Goal: Check status: Check status

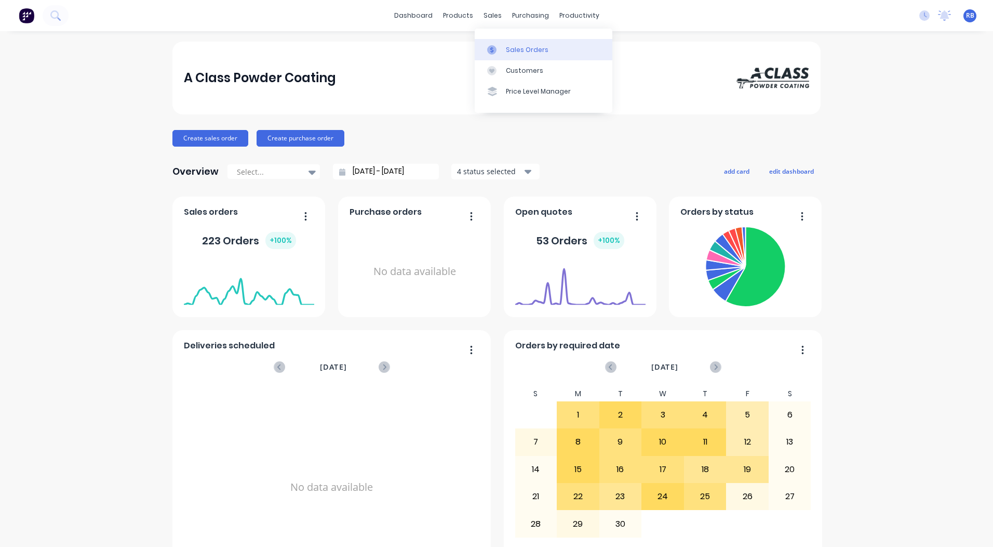
click at [516, 41] on link "Sales Orders" at bounding box center [544, 49] width 138 height 21
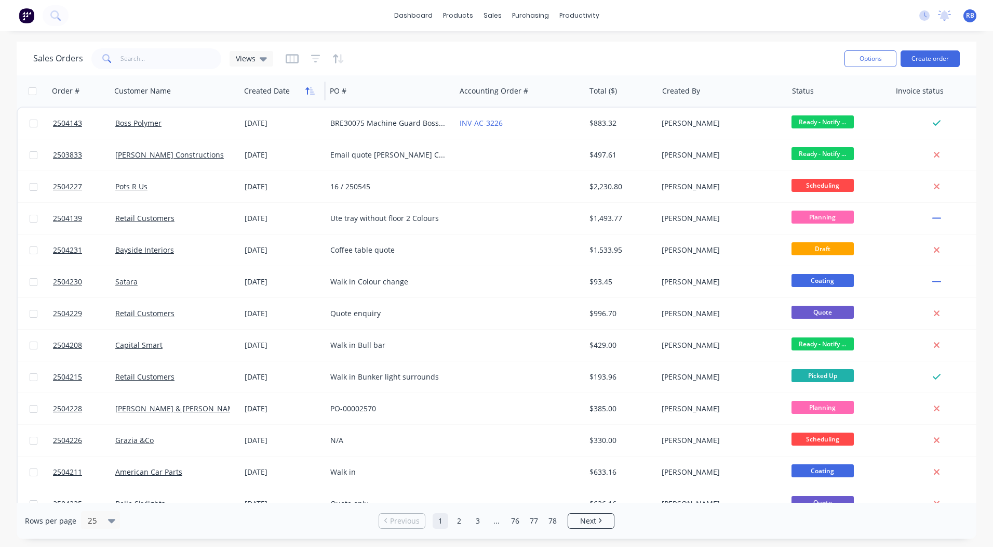
click at [307, 88] on icon "button" at bounding box center [308, 90] width 4 height 7
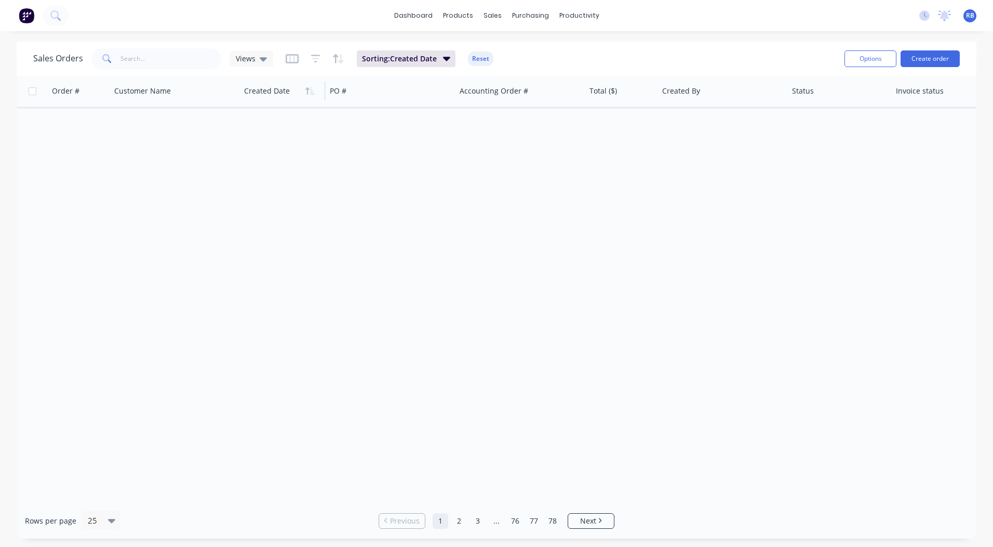
click at [307, 88] on icon "button" at bounding box center [308, 90] width 4 height 7
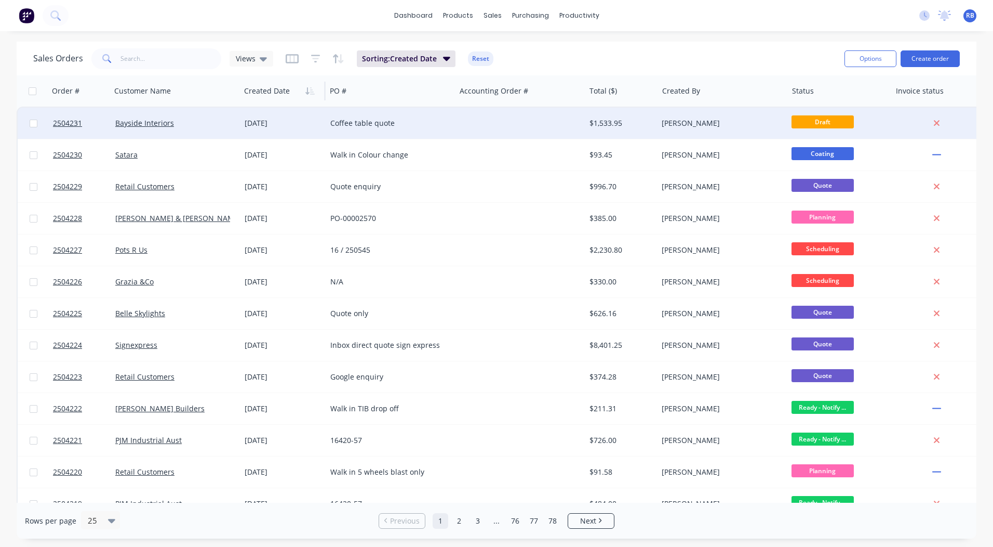
click at [445, 116] on div "Coffee table quote" at bounding box center [390, 123] width 129 height 31
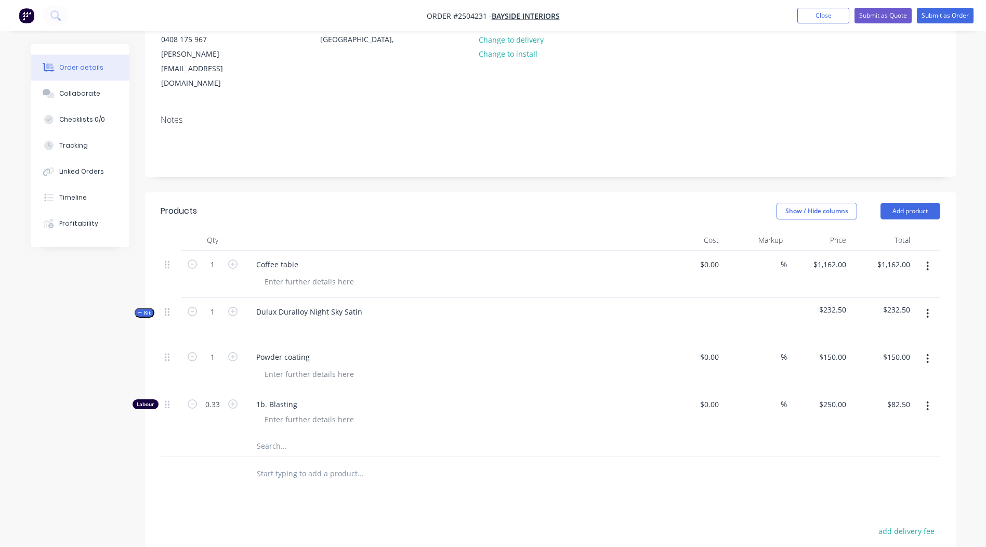
scroll to position [104, 0]
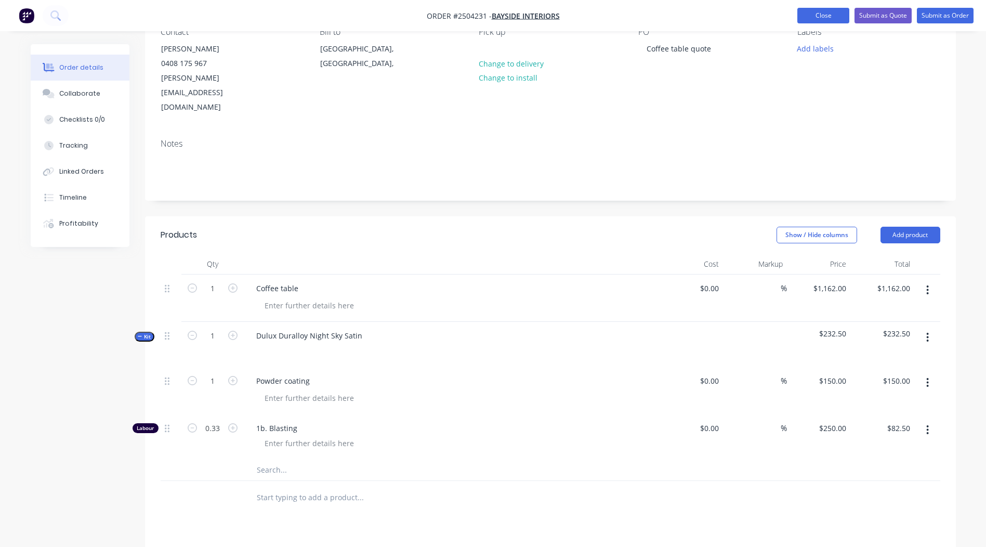
click at [825, 10] on button "Close" at bounding box center [823, 16] width 52 height 16
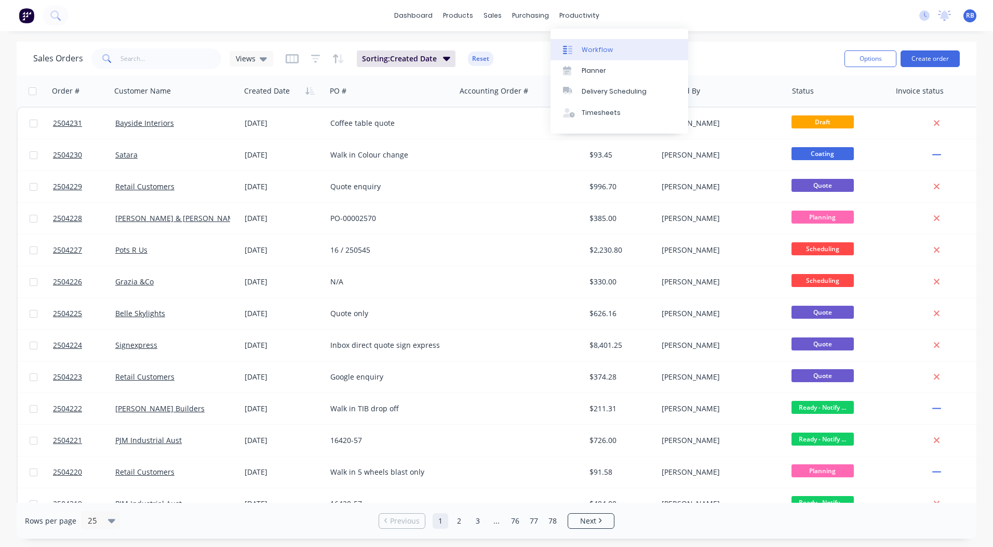
click at [574, 40] on link "Workflow" at bounding box center [620, 49] width 138 height 21
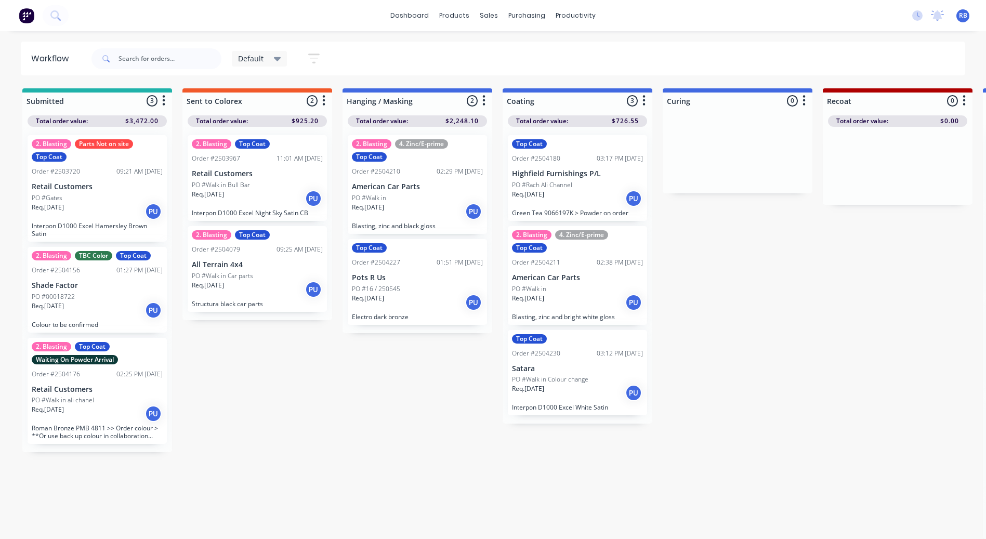
click at [274, 62] on icon at bounding box center [277, 58] width 7 height 11
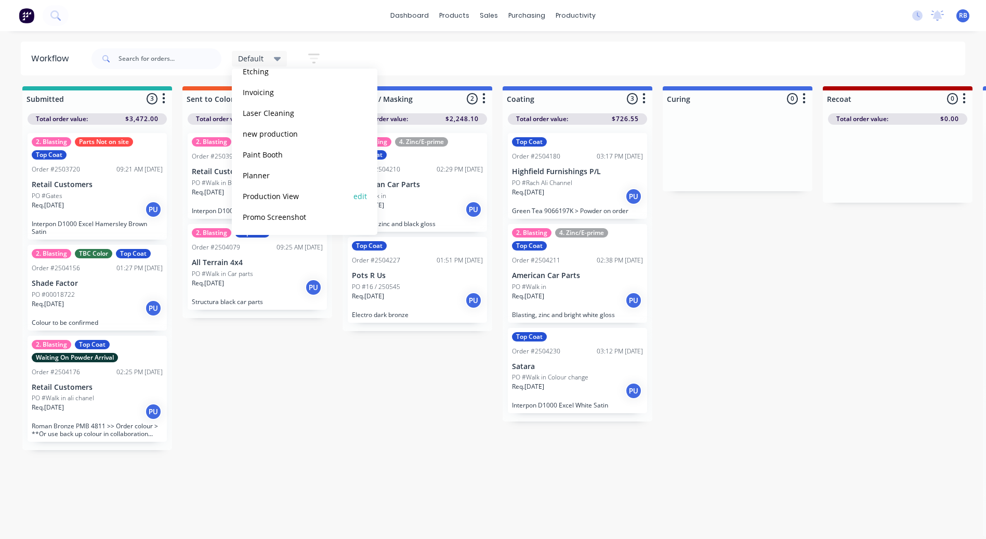
scroll to position [10, 0]
click at [283, 193] on button "Production View" at bounding box center [295, 196] width 111 height 12
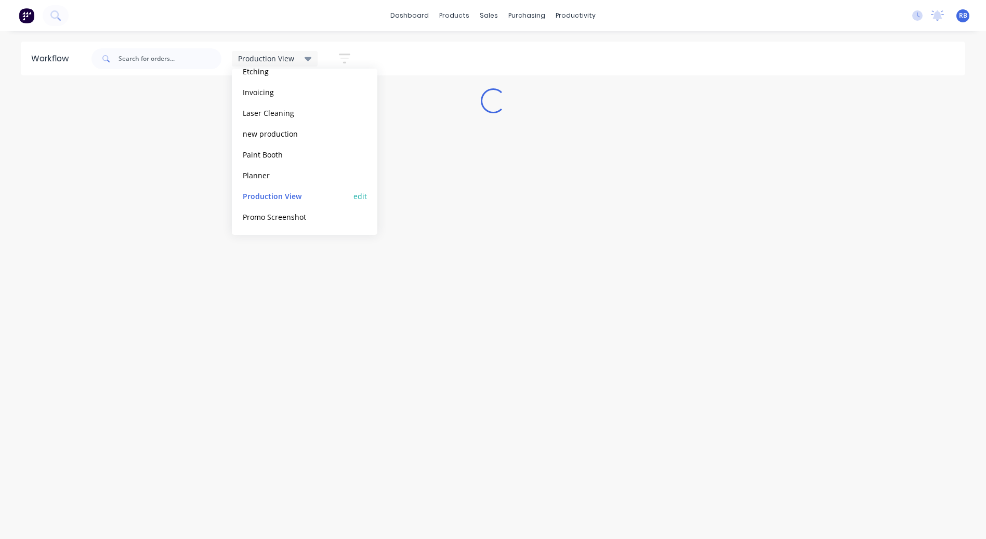
scroll to position [0, 0]
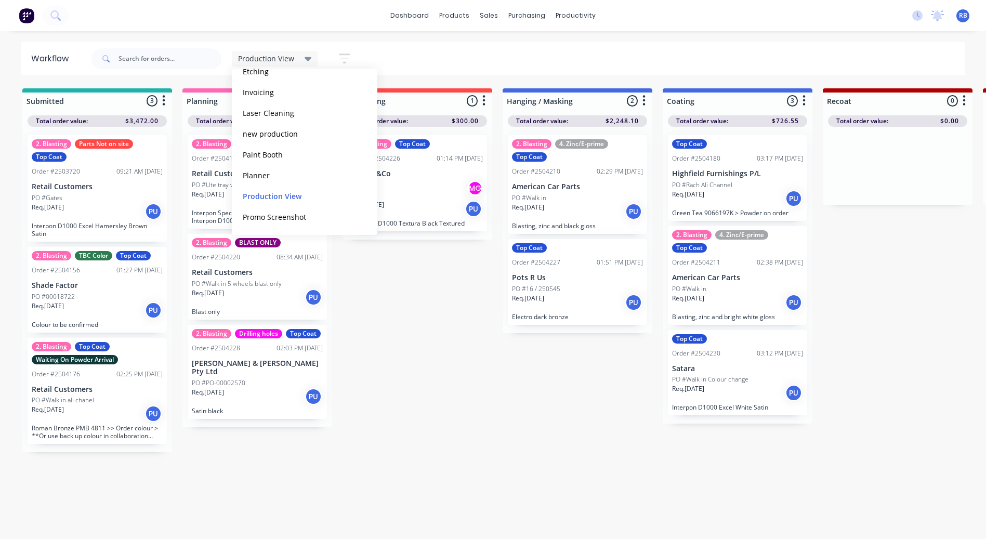
click at [465, 55] on div "Production View Save new view None edit Default (Default) edit Blasting edit Di…" at bounding box center [527, 58] width 876 height 31
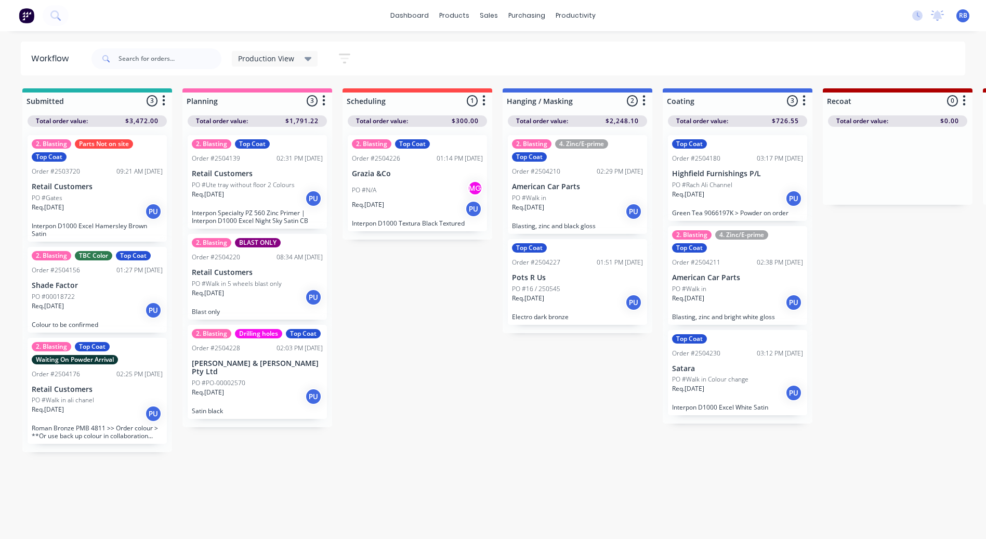
click at [114, 200] on div "PO #Gates" at bounding box center [97, 197] width 131 height 9
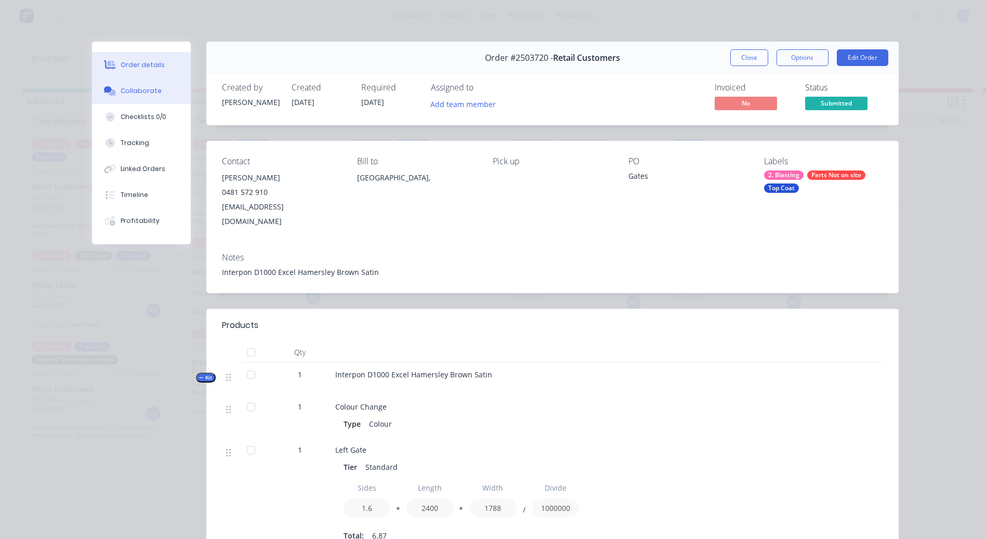
click at [132, 97] on button "Collaborate" at bounding box center [141, 91] width 99 height 26
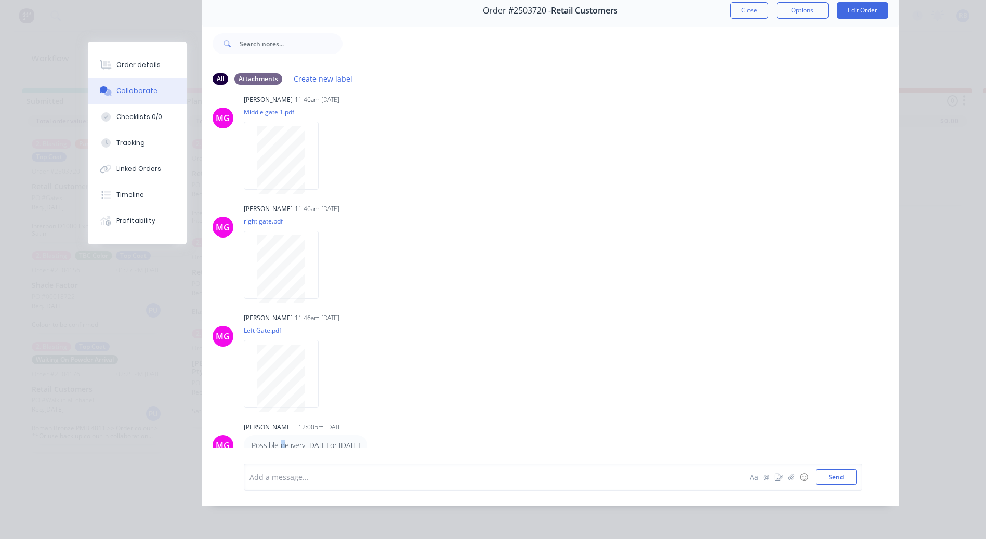
scroll to position [189, 0]
drag, startPoint x: 291, startPoint y: 441, endPoint x: 387, endPoint y: 445, distance: 96.2
click at [367, 445] on div "Possible delivery [DATE] or [DATE]" at bounding box center [306, 444] width 124 height 21
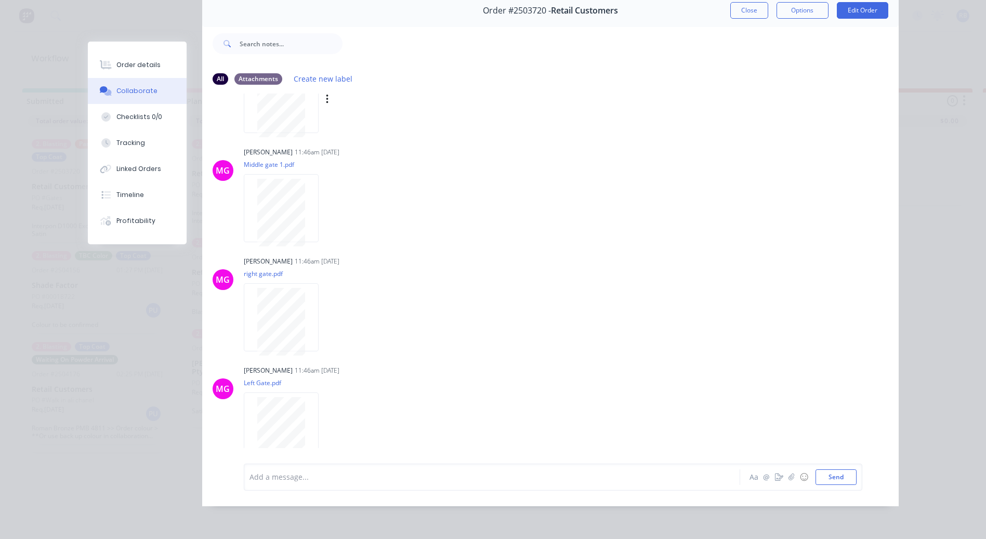
scroll to position [0, 0]
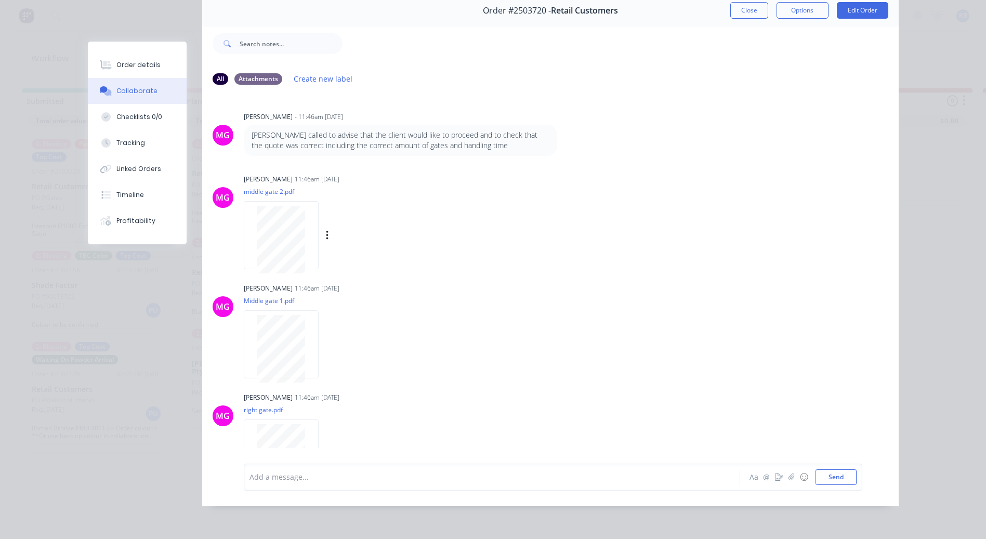
click at [522, 254] on div "[PERSON_NAME] 11:46am [DATE] middle gate 2.pdf Labels Download" at bounding box center [406, 218] width 325 height 94
click at [131, 68] on div "Order details" at bounding box center [138, 64] width 44 height 9
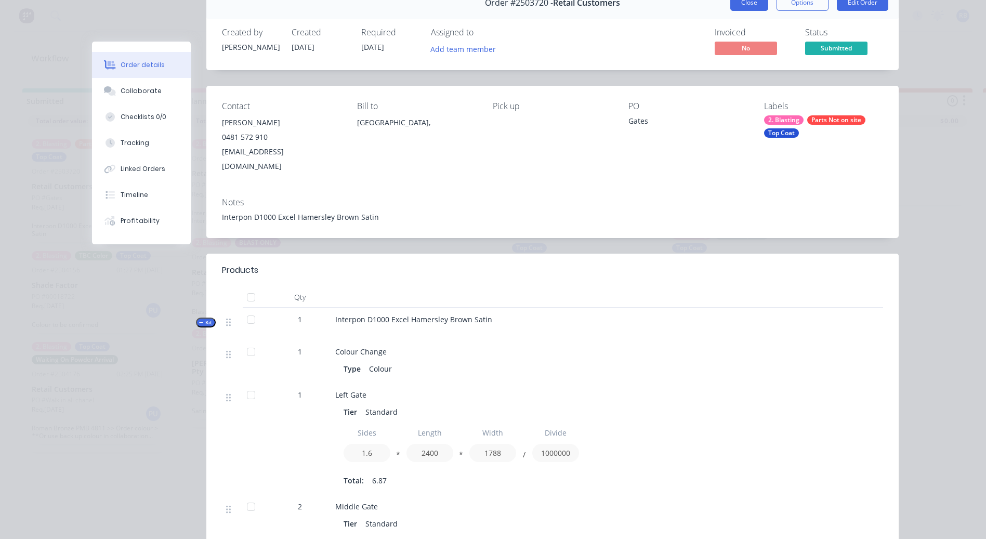
click at [738, 10] on button "Close" at bounding box center [749, 2] width 38 height 17
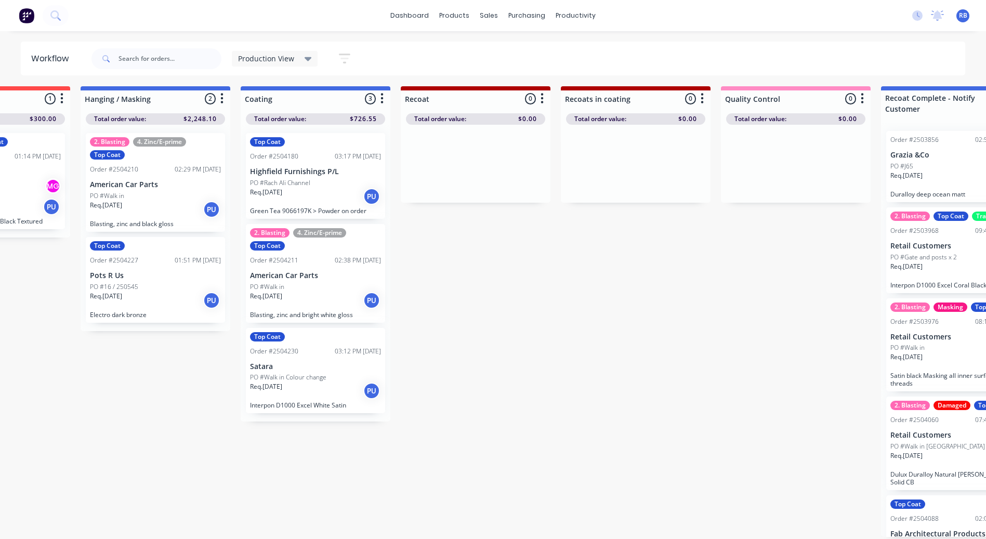
scroll to position [10, 424]
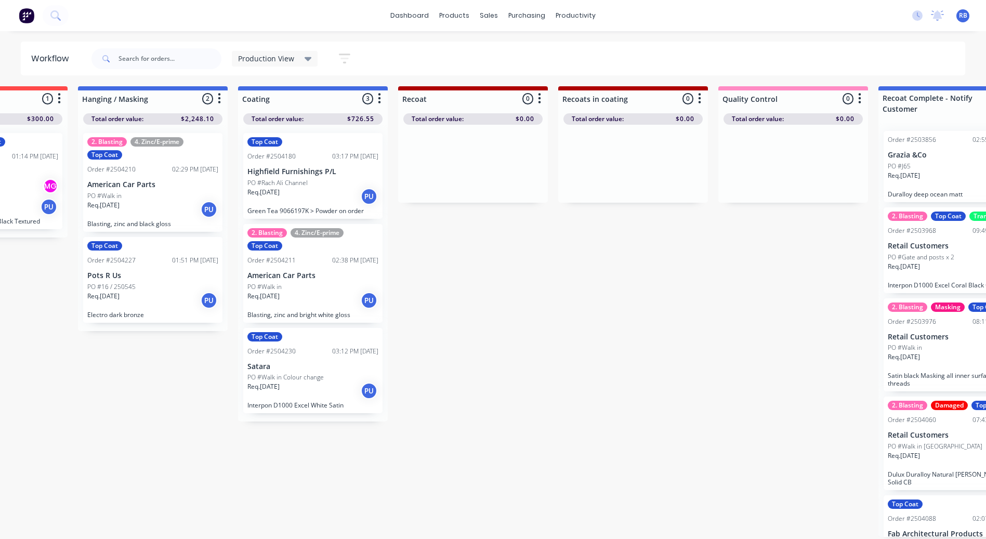
click at [318, 193] on div "Req. [DATE] PU" at bounding box center [312, 197] width 131 height 18
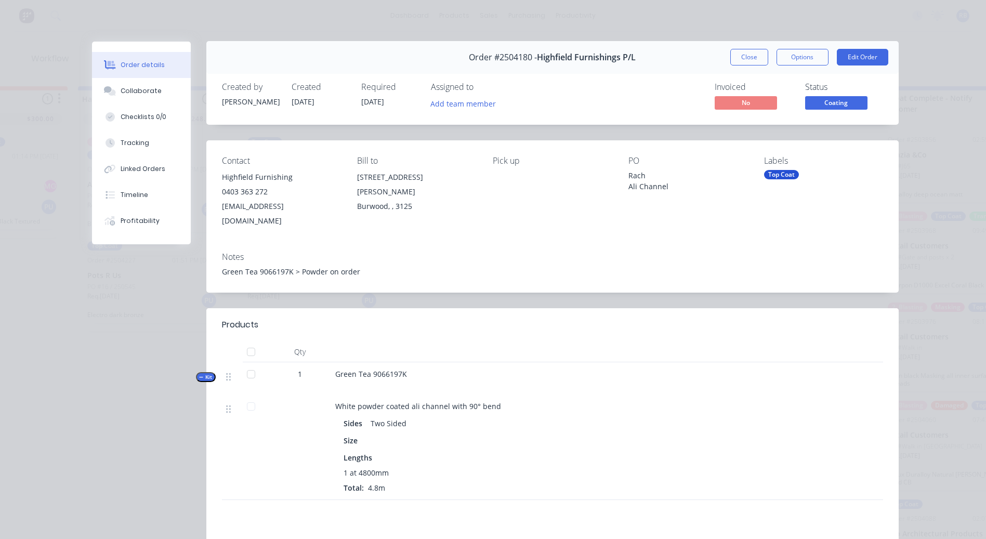
scroll to position [0, 0]
click at [730, 52] on button "Close" at bounding box center [749, 57] width 38 height 17
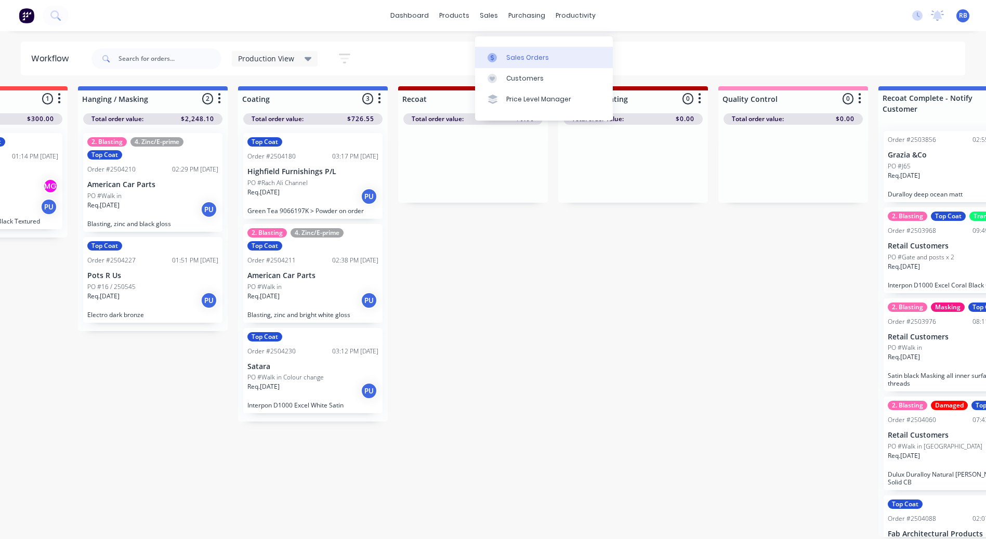
click at [522, 47] on link "Sales Orders" at bounding box center [544, 57] width 138 height 21
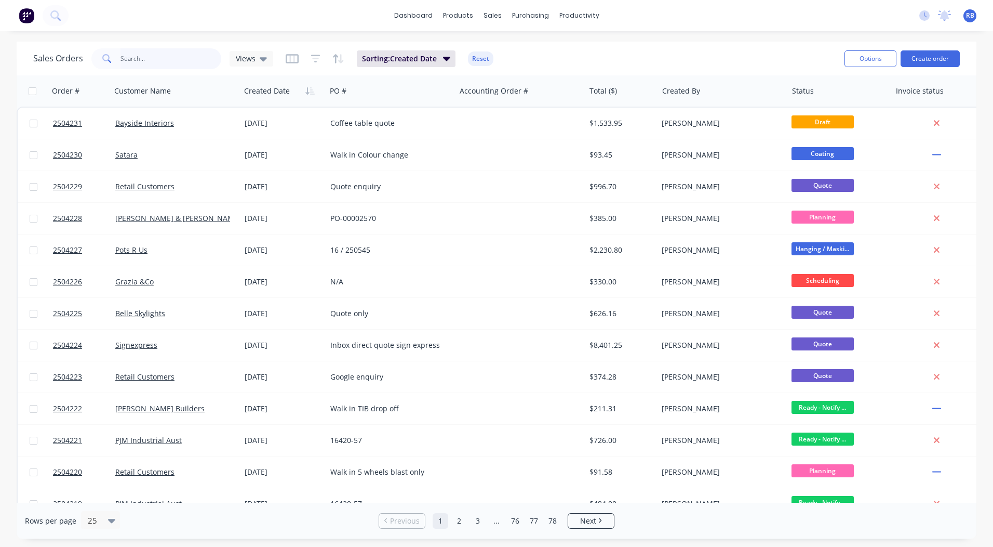
click at [134, 57] on input "text" at bounding box center [171, 58] width 101 height 21
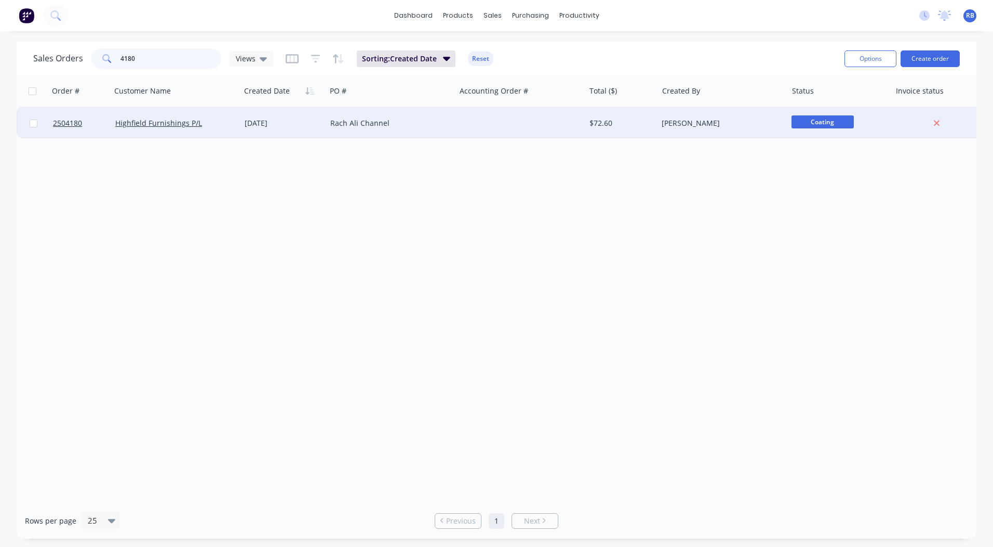
type input "4180"
click at [395, 127] on div "Rach Ali Channel" at bounding box center [387, 123] width 115 height 10
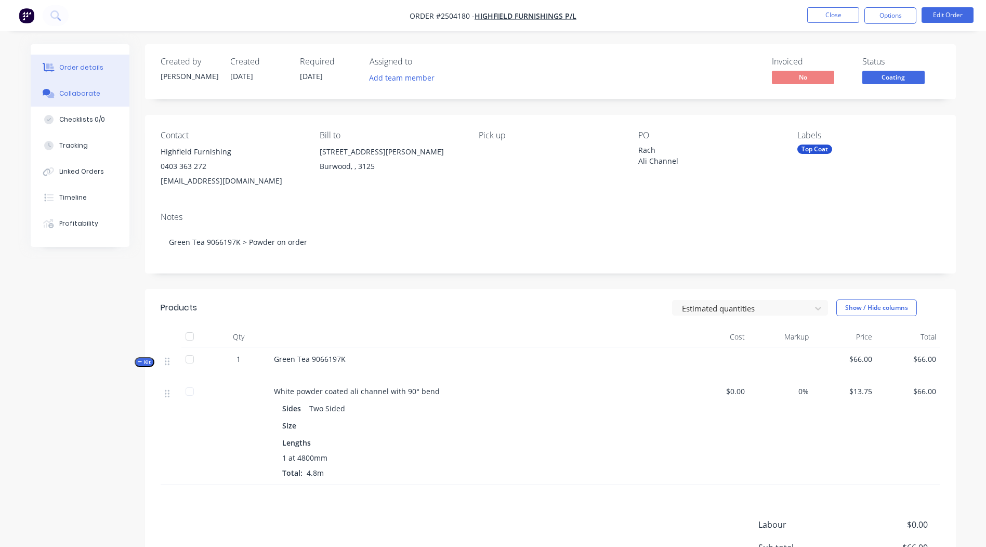
click at [49, 88] on button "Collaborate" at bounding box center [80, 94] width 99 height 26
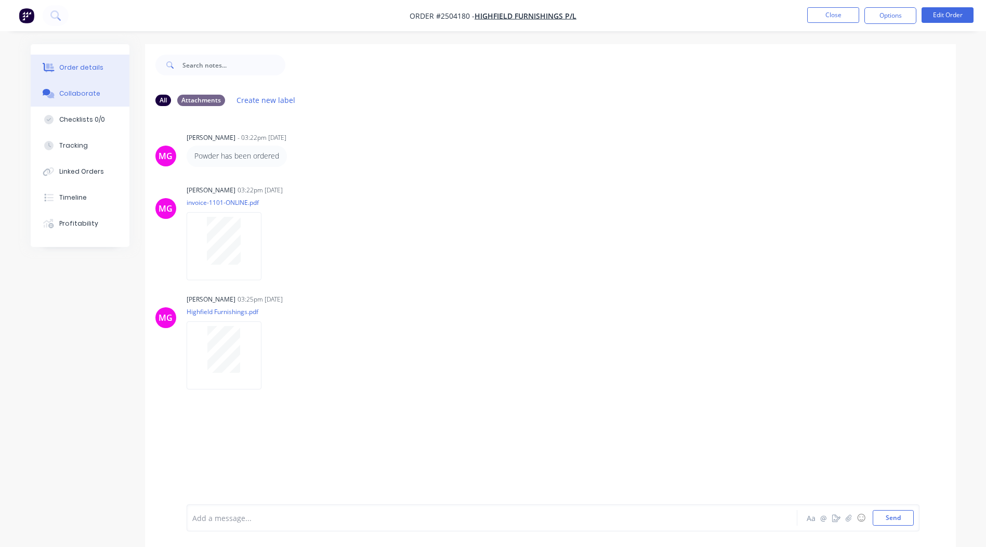
click at [102, 60] on button "Order details" at bounding box center [80, 68] width 99 height 26
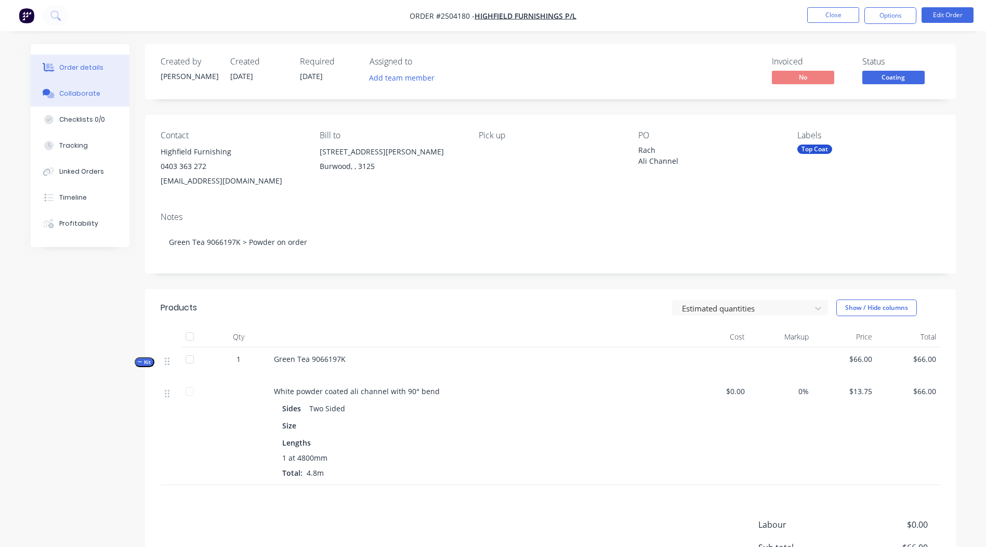
click at [86, 94] on div "Collaborate" at bounding box center [79, 93] width 41 height 9
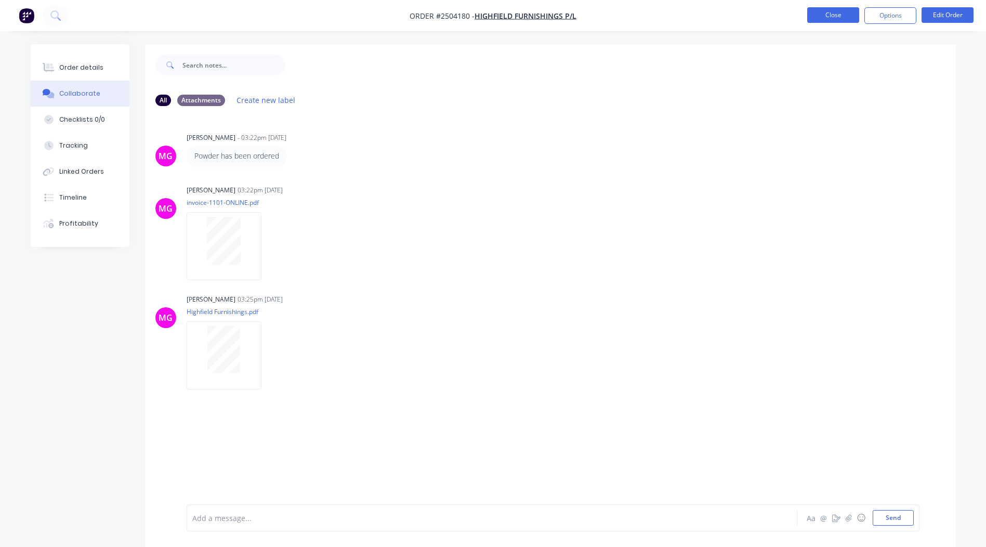
click at [829, 18] on button "Close" at bounding box center [833, 15] width 52 height 16
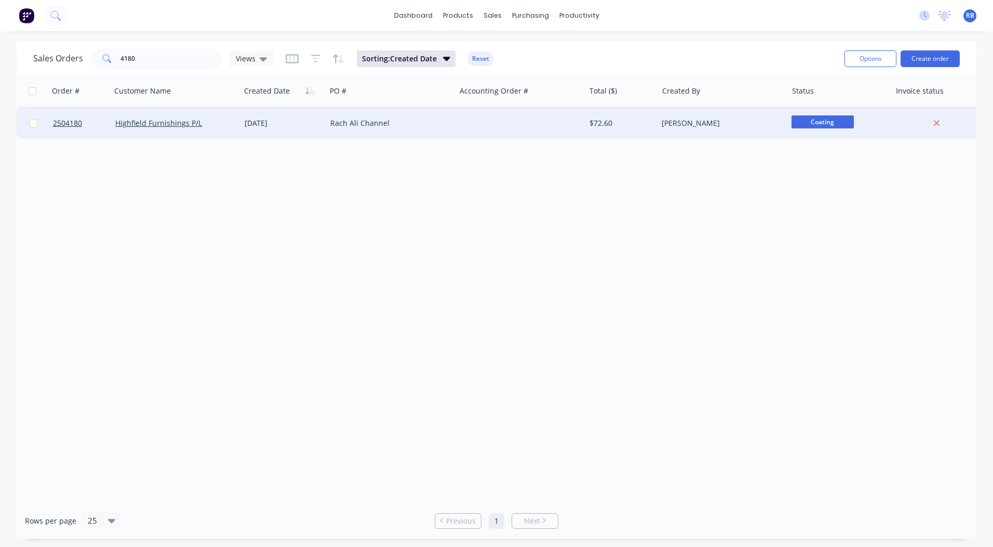
click at [586, 130] on div "$72.60" at bounding box center [622, 123] width 73 height 31
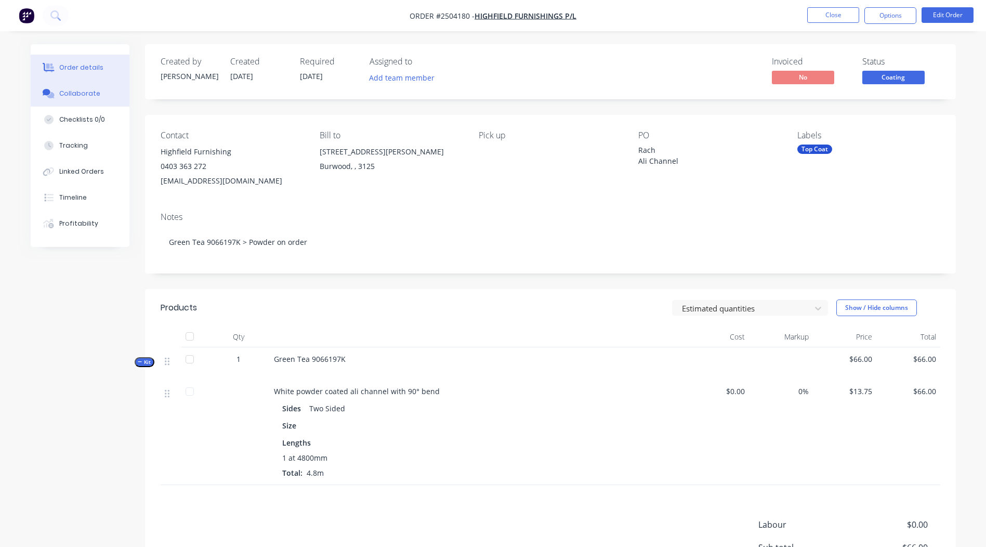
click at [65, 97] on div "Collaborate" at bounding box center [79, 93] width 41 height 9
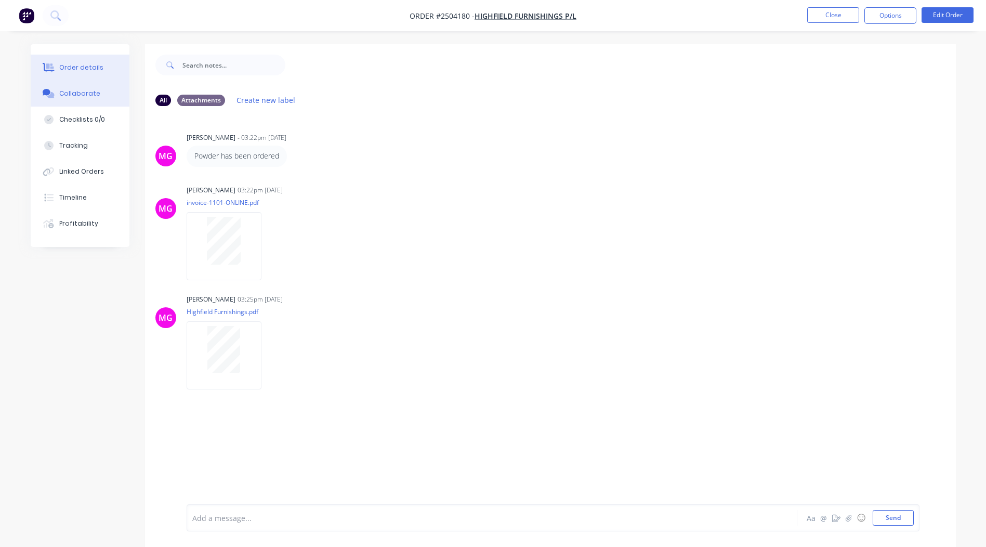
click at [48, 68] on icon at bounding box center [50, 67] width 8 height 9
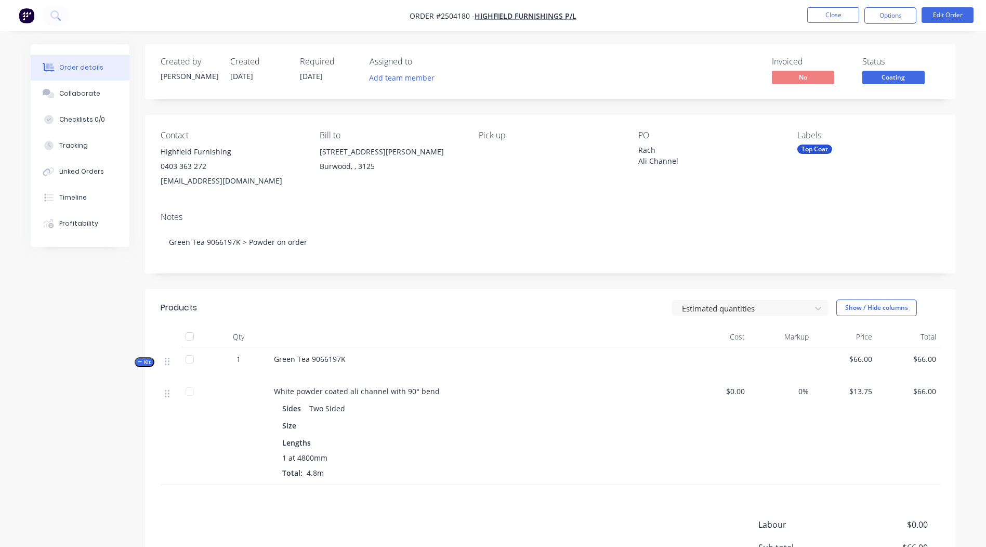
click at [893, 71] on span "Coating" at bounding box center [893, 77] width 62 height 13
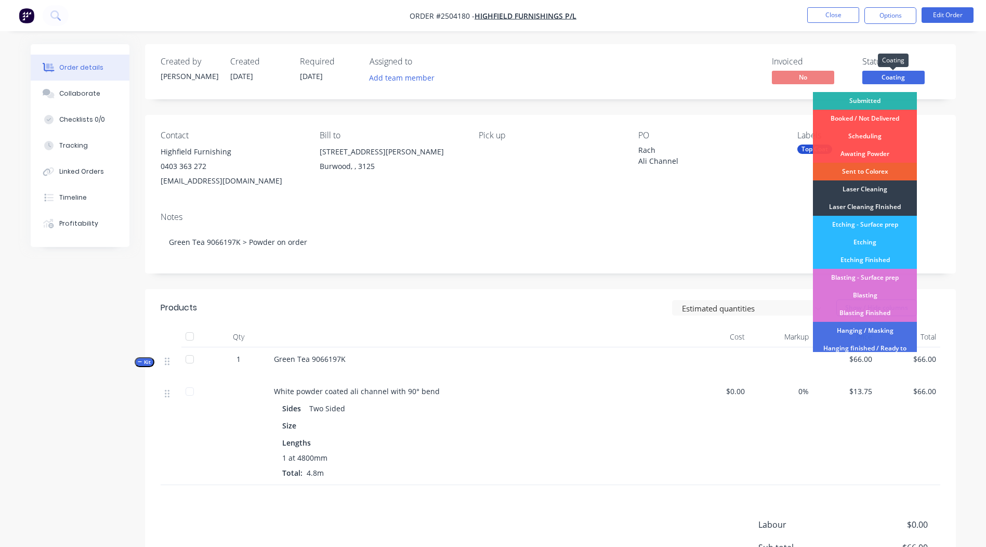
click at [892, 78] on span "Coating" at bounding box center [893, 77] width 62 height 13
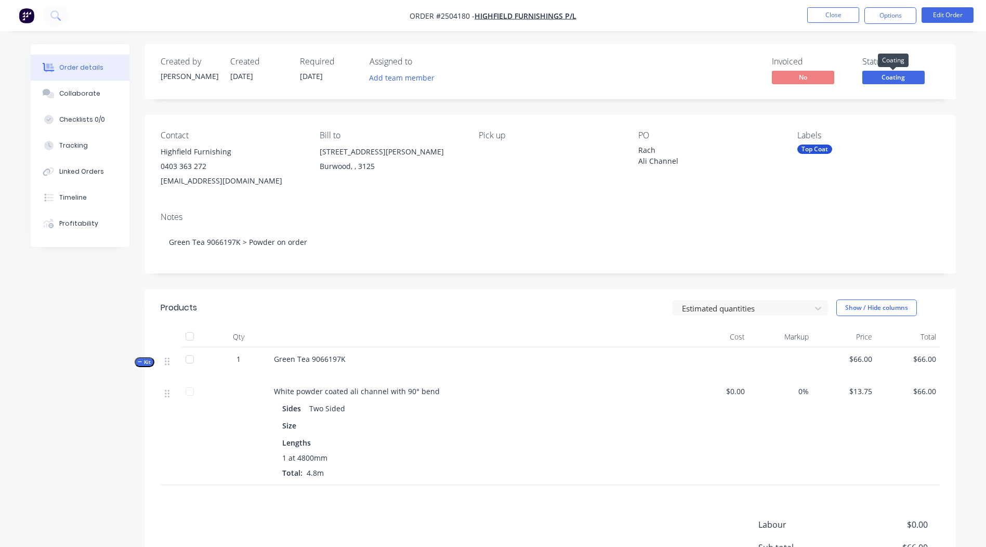
click at [892, 78] on span "Coating" at bounding box center [893, 77] width 62 height 13
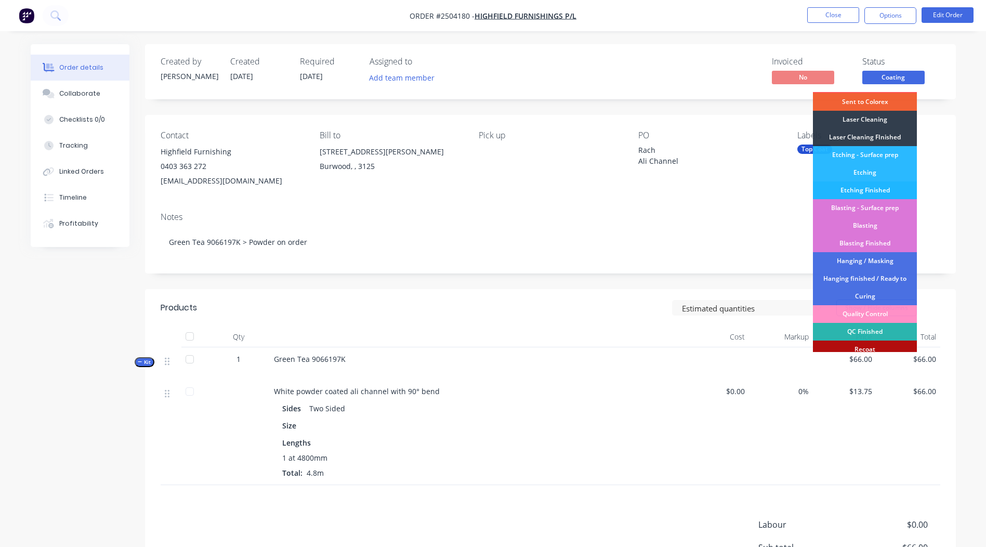
scroll to position [258, 0]
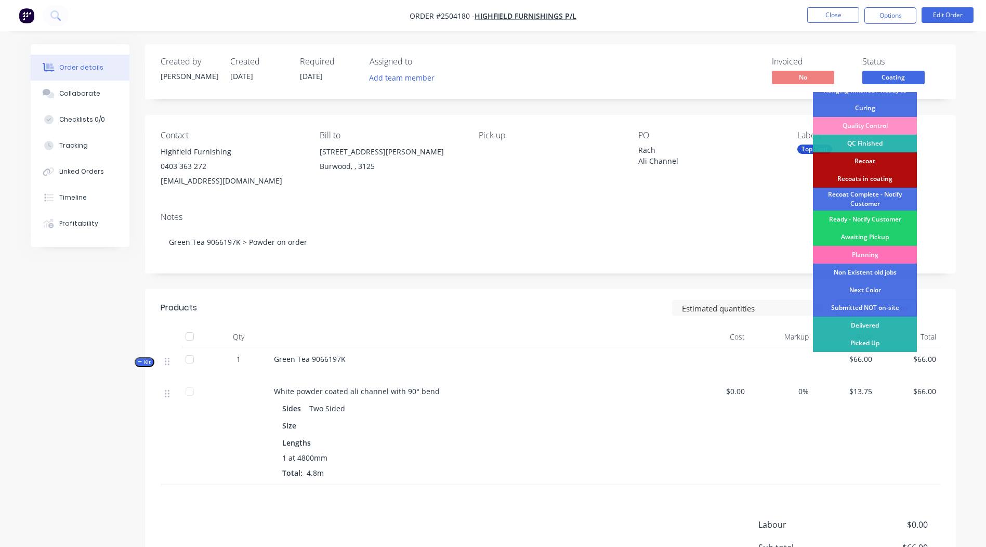
click at [870, 218] on div "Ready - Notify Customer" at bounding box center [865, 219] width 104 height 18
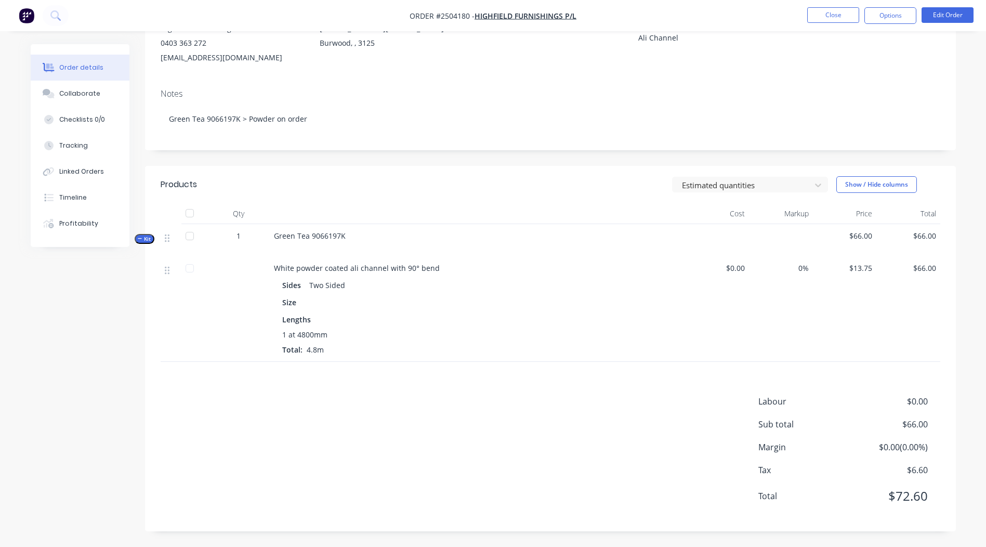
scroll to position [0, 0]
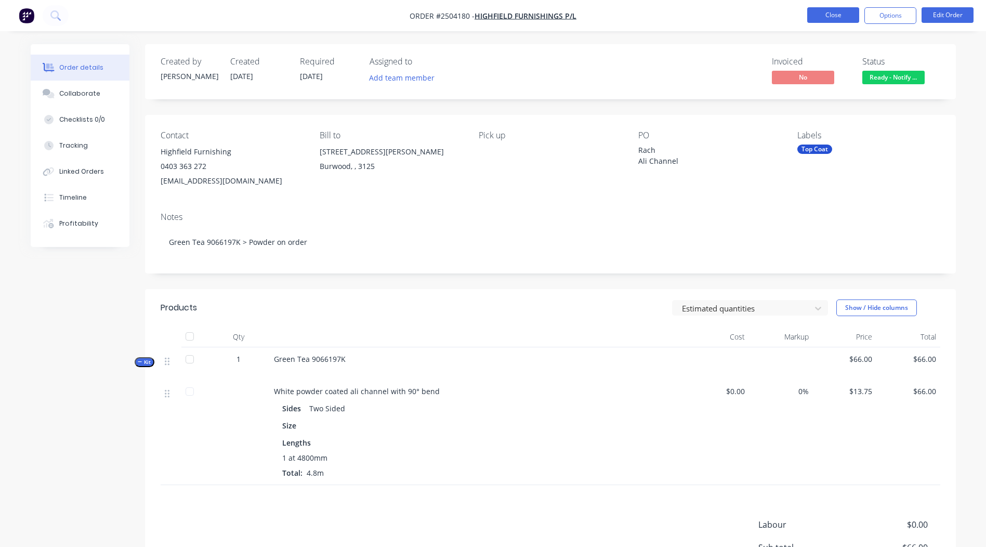
click at [817, 8] on button "Close" at bounding box center [833, 15] width 52 height 16
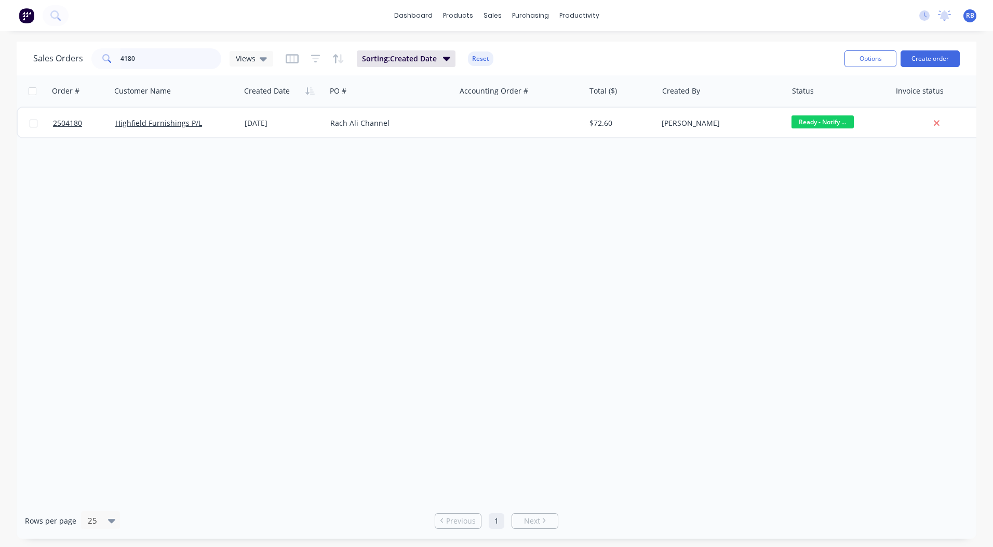
drag, startPoint x: 170, startPoint y: 62, endPoint x: 0, endPoint y: 63, distance: 170.4
click at [0, 67] on html "dashboard products sales purchasing productivity dashboard products Product Cat…" at bounding box center [496, 273] width 993 height 547
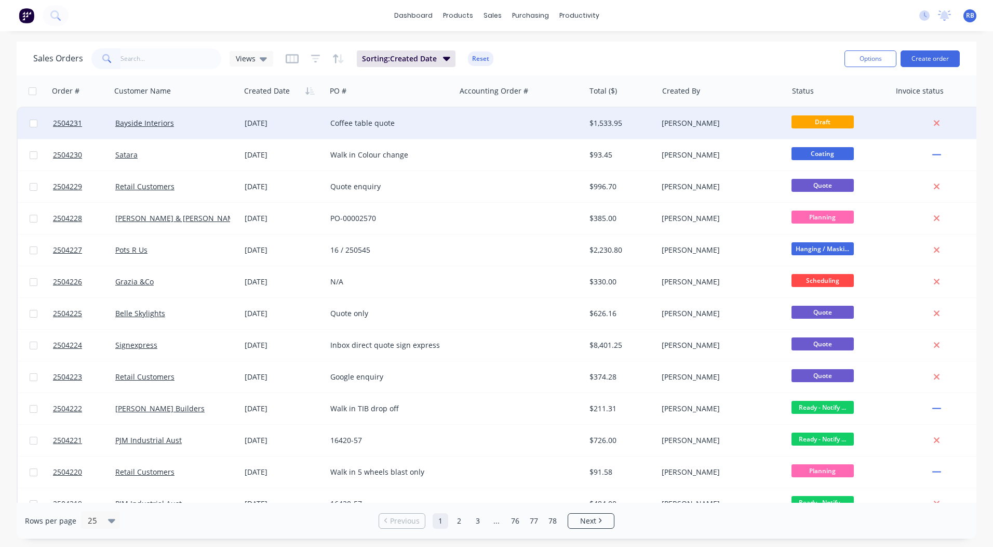
click at [372, 109] on div "Coffee table quote" at bounding box center [390, 123] width 129 height 31
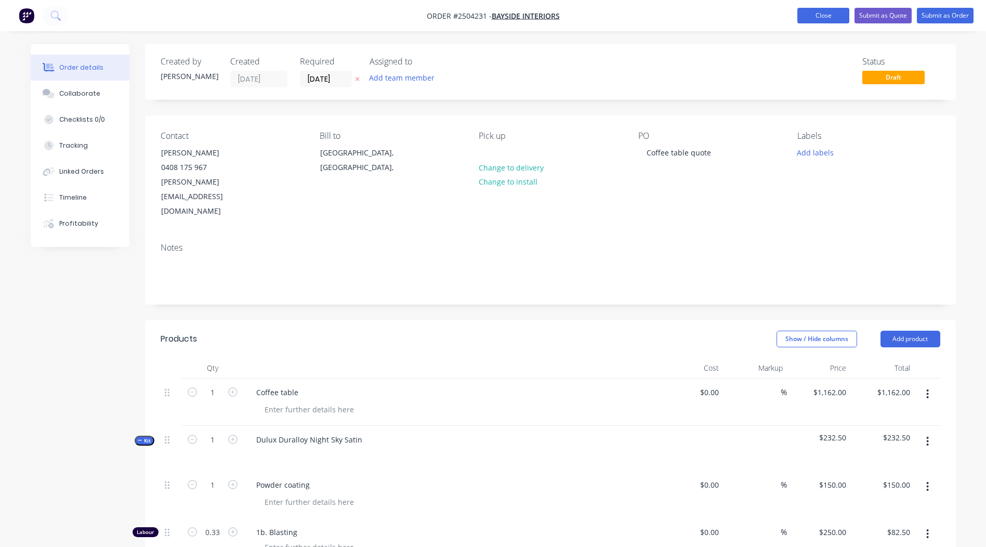
click at [818, 19] on button "Close" at bounding box center [823, 16] width 52 height 16
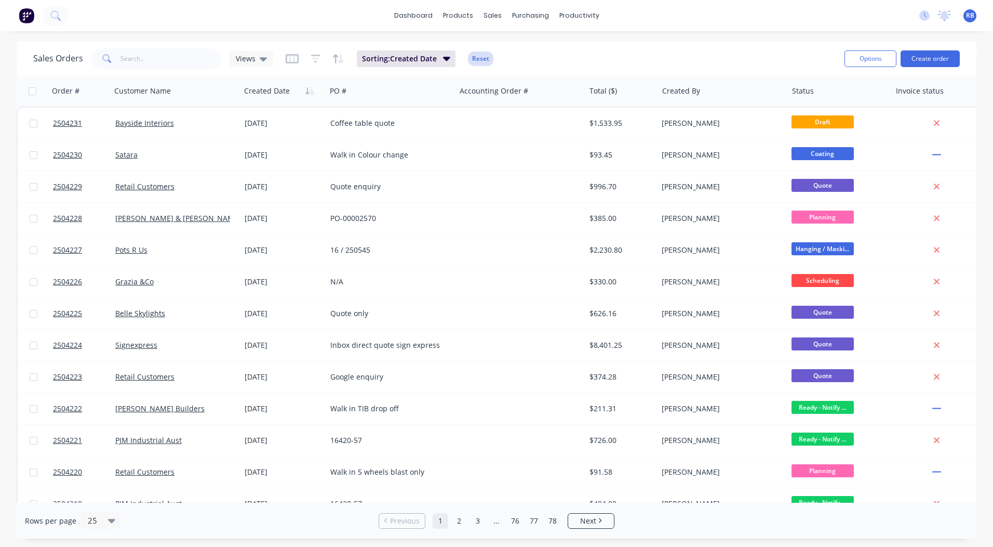
click at [488, 62] on button "Reset" at bounding box center [480, 58] width 25 height 15
